Goal: Obtain resource: Obtain resource

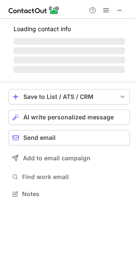
scroll to position [199, 135]
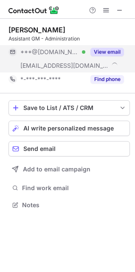
click at [102, 51] on button "View email" at bounding box center [108, 52] width 34 height 9
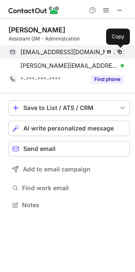
click at [117, 51] on span at bounding box center [120, 52] width 7 height 7
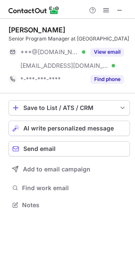
scroll to position [199, 135]
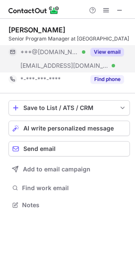
click at [99, 50] on button "View email" at bounding box center [108, 52] width 34 height 9
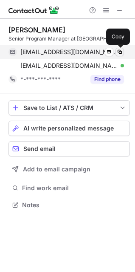
click at [123, 54] on span at bounding box center [120, 52] width 7 height 7
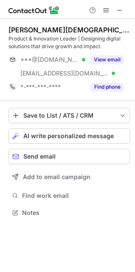
scroll to position [206, 135]
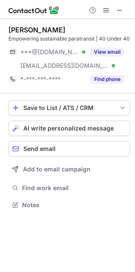
scroll to position [199, 135]
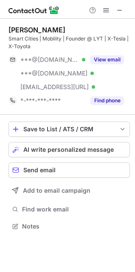
scroll to position [220, 135]
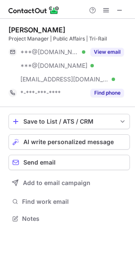
scroll to position [212, 135]
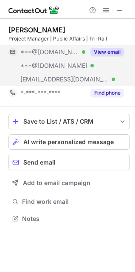
click at [107, 53] on button "View email" at bounding box center [108, 52] width 34 height 9
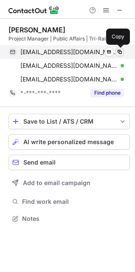
click at [119, 51] on span at bounding box center [120, 52] width 7 height 7
